Goal: Task Accomplishment & Management: Manage account settings

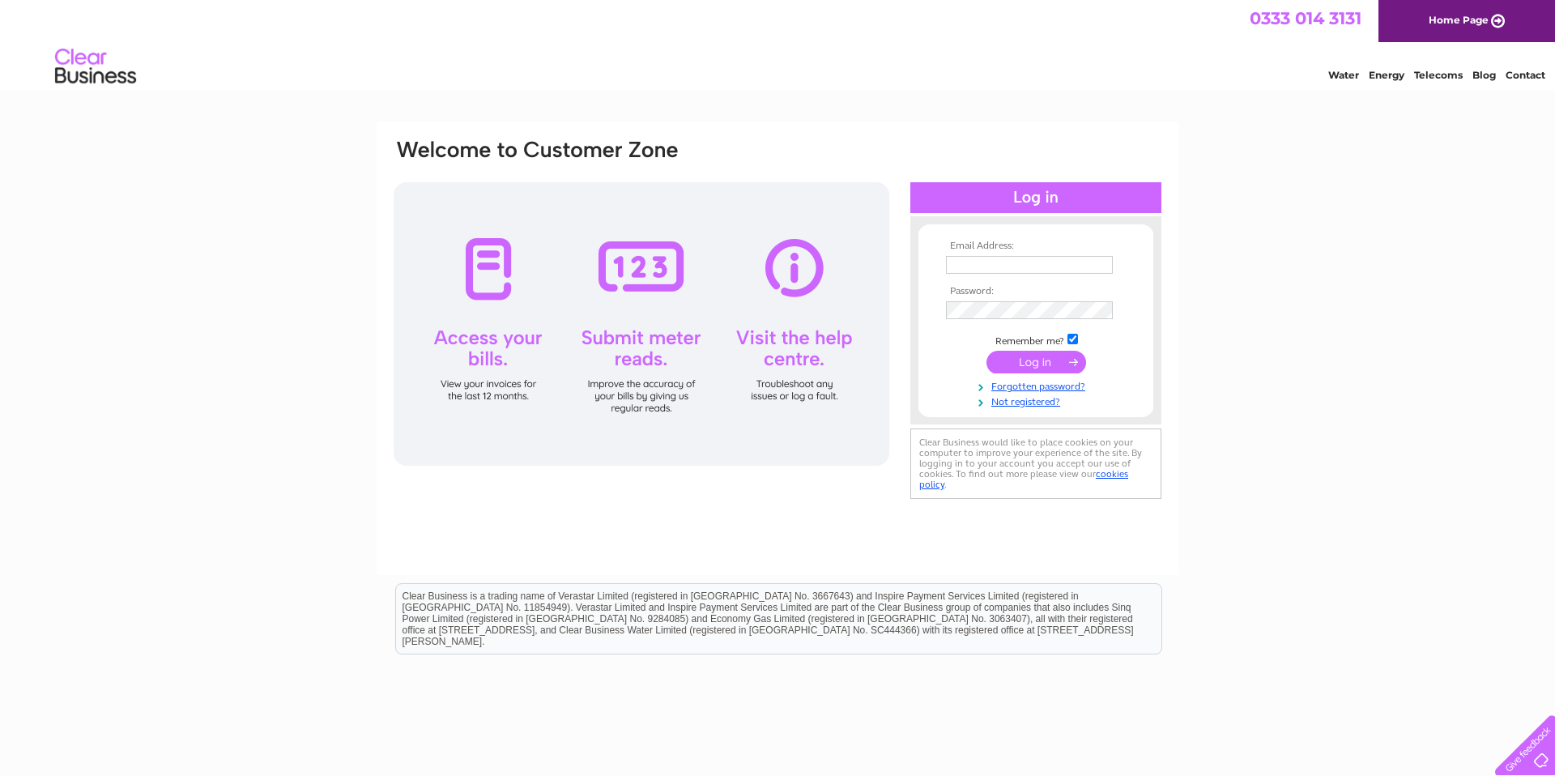
type input "Accounts@Lamplan.co.uk"
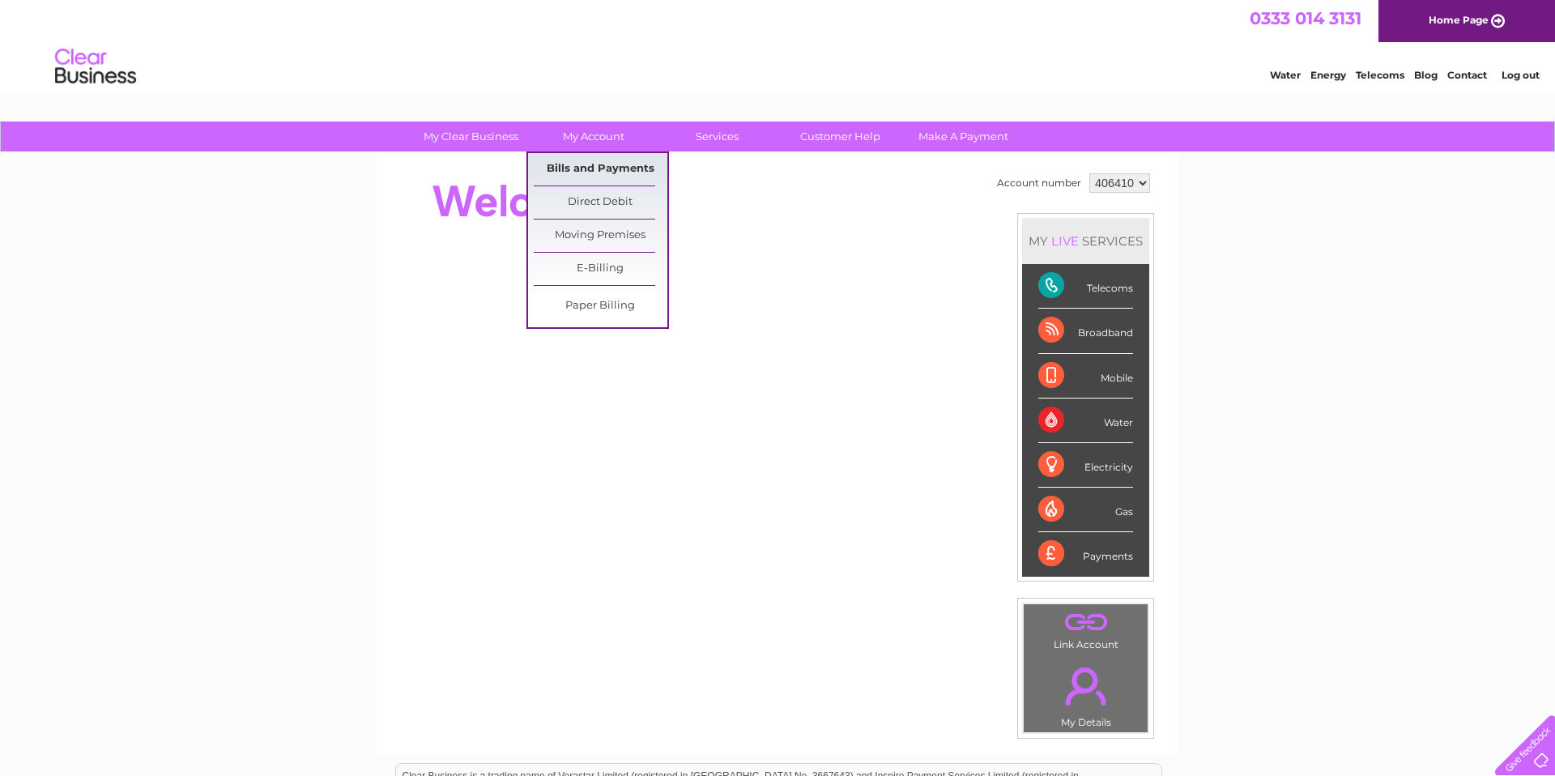
drag, startPoint x: 592, startPoint y: 168, endPoint x: 600, endPoint y: 177, distance: 12.0
click at [592, 168] on link "Bills and Payments" at bounding box center [601, 169] width 134 height 32
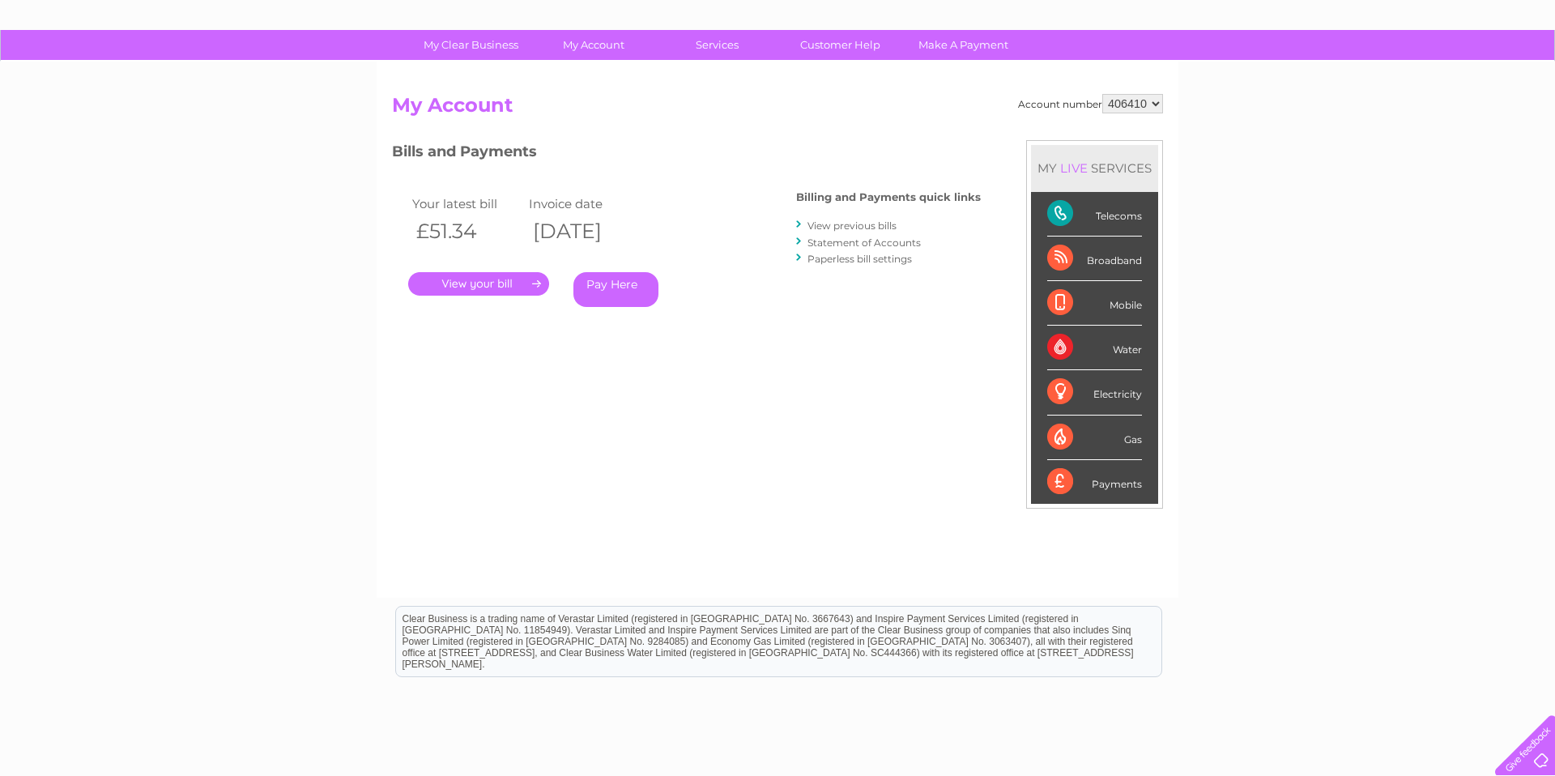
scroll to position [92, 0]
click at [877, 225] on link "View previous bills" at bounding box center [852, 225] width 89 height 12
